Goal: Information Seeking & Learning: Check status

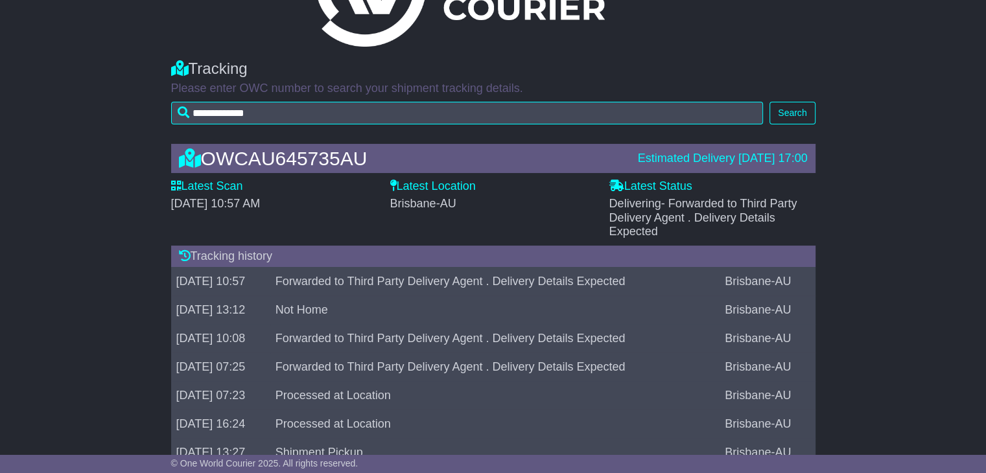
scroll to position [100, 0]
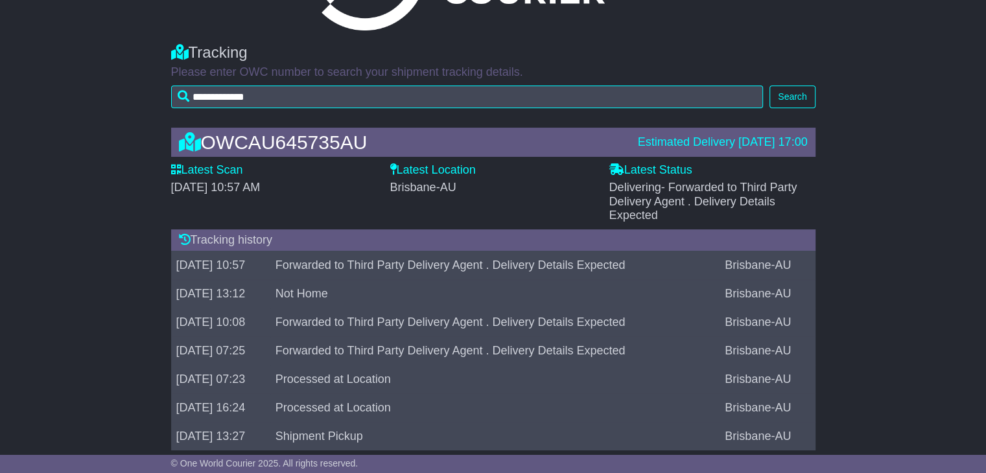
scroll to position [83, 0]
